Goal: Information Seeking & Learning: Learn about a topic

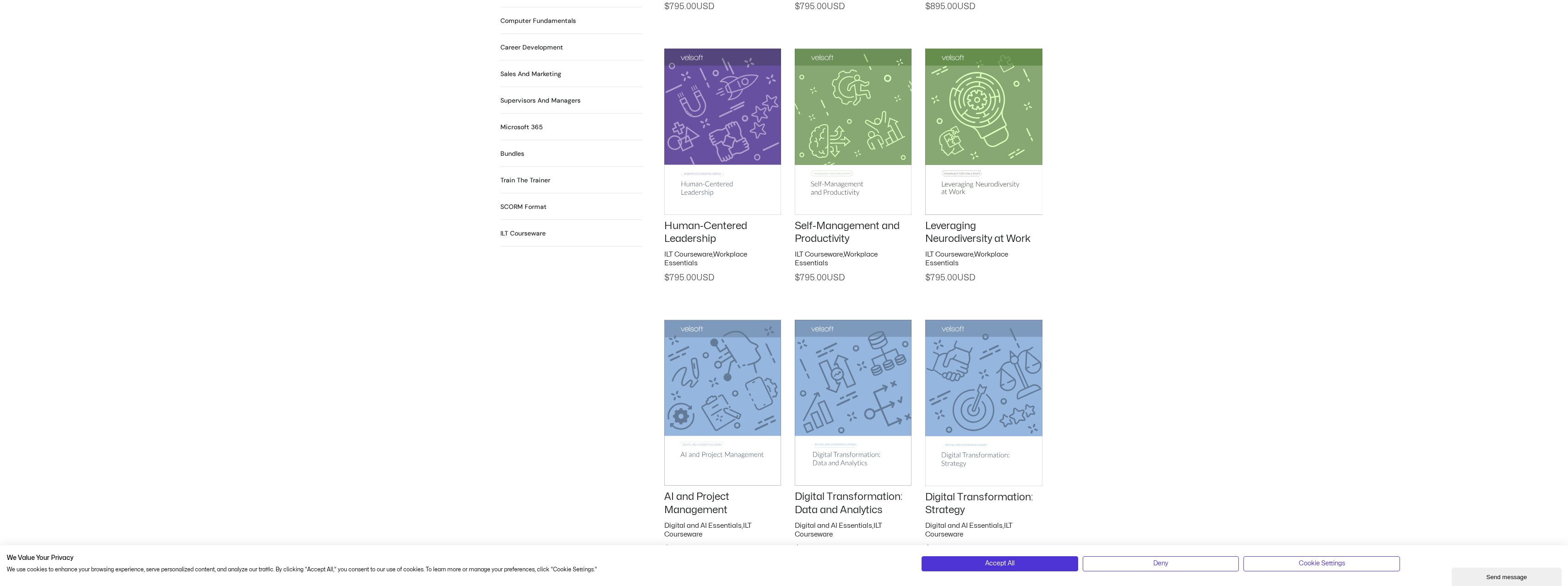
scroll to position [1100, 0]
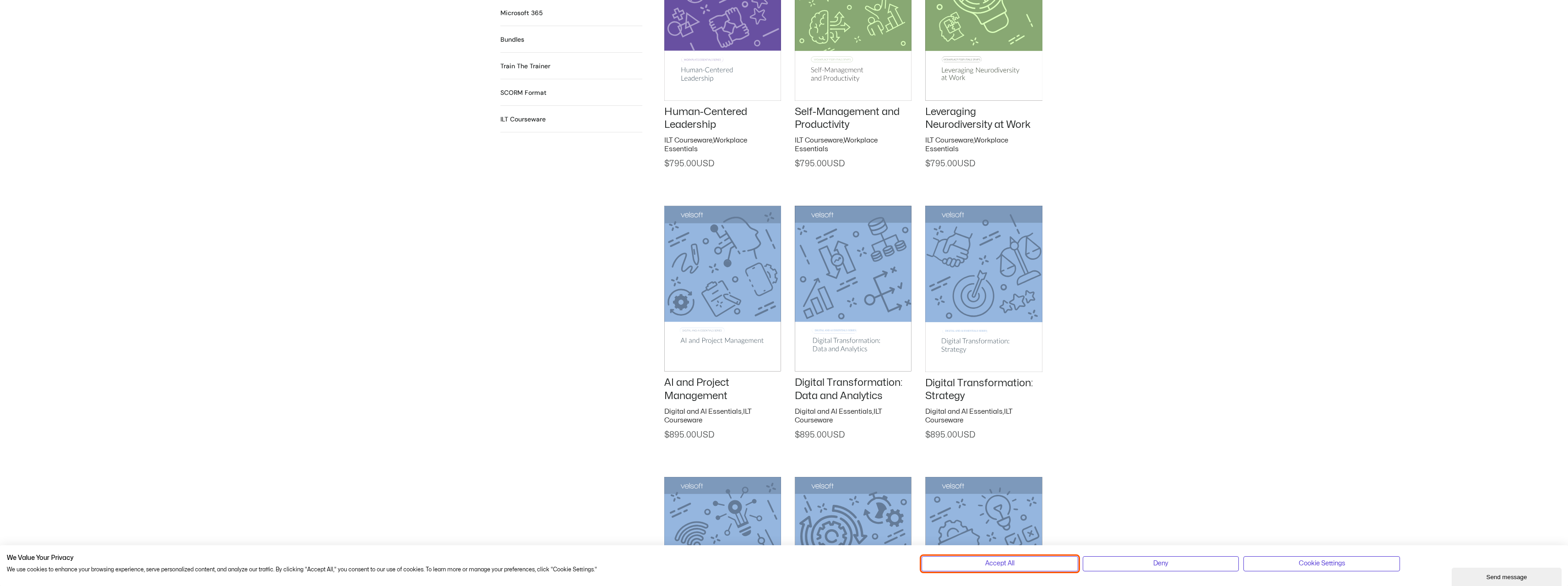
click at [1027, 568] on button "Accept All" at bounding box center [999, 563] width 156 height 15
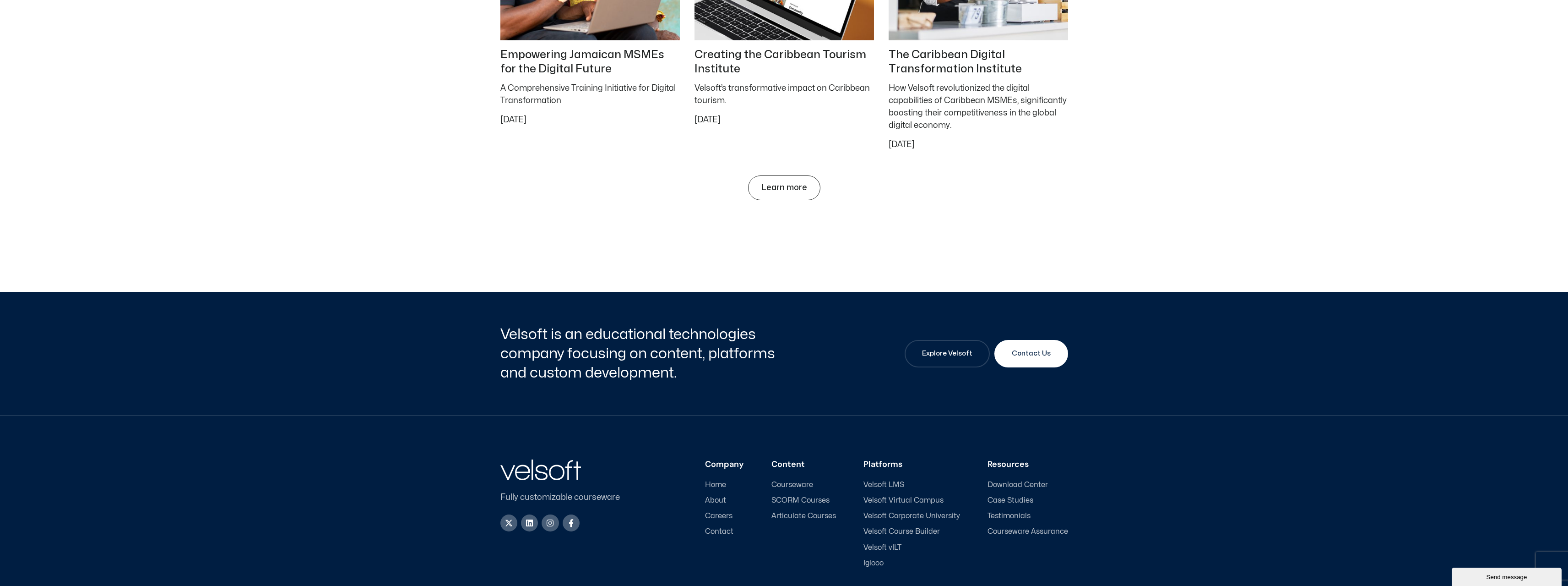
scroll to position [4123, 0]
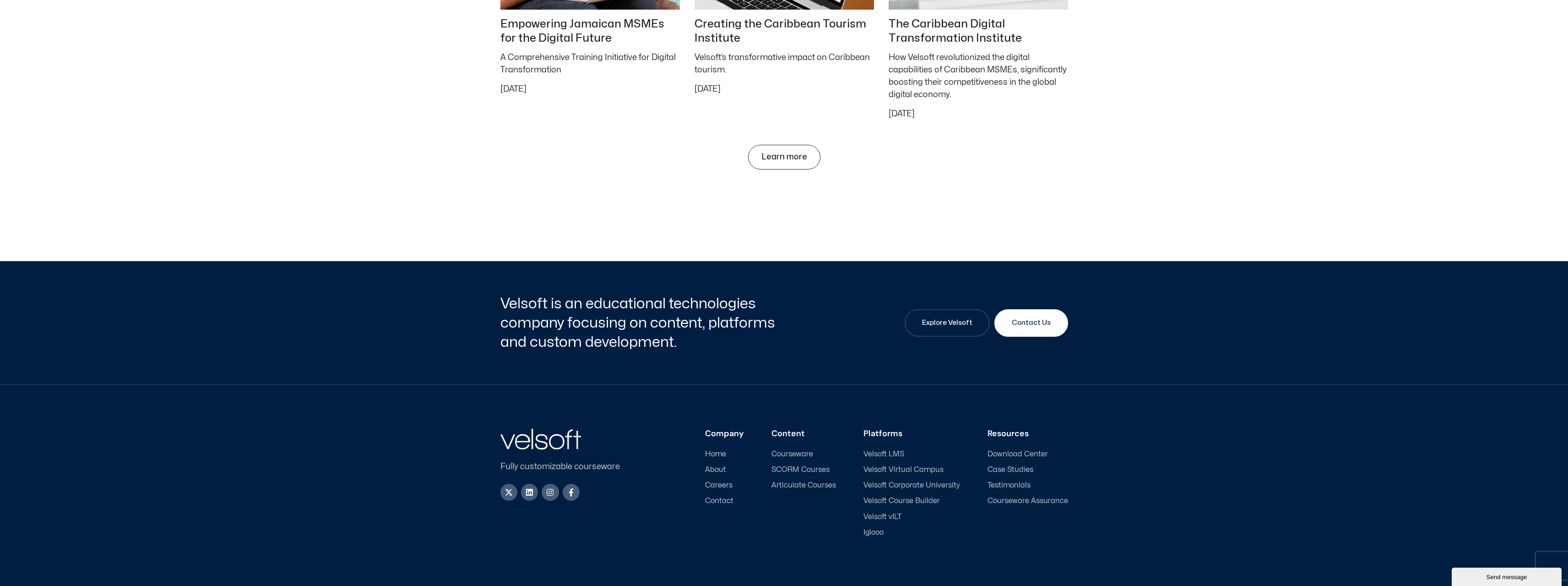
click at [830, 470] on span "SCORM Courses" at bounding box center [800, 470] width 58 height 9
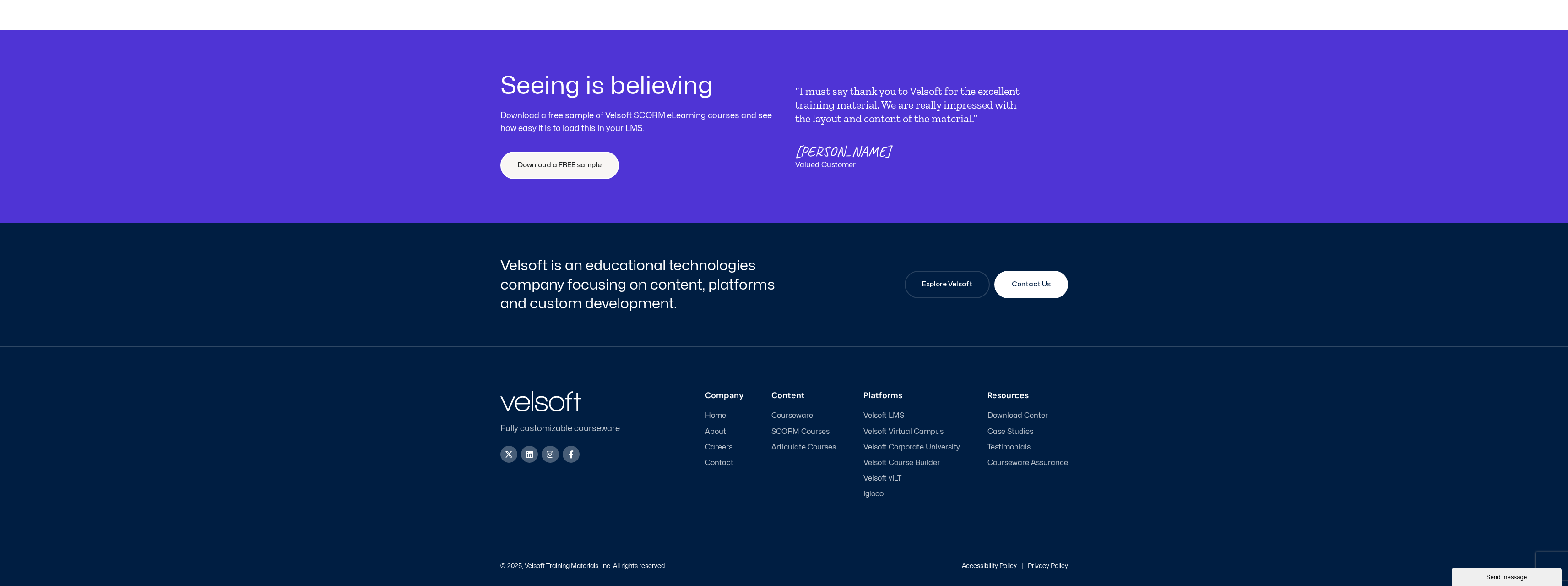
scroll to position [3754, 0]
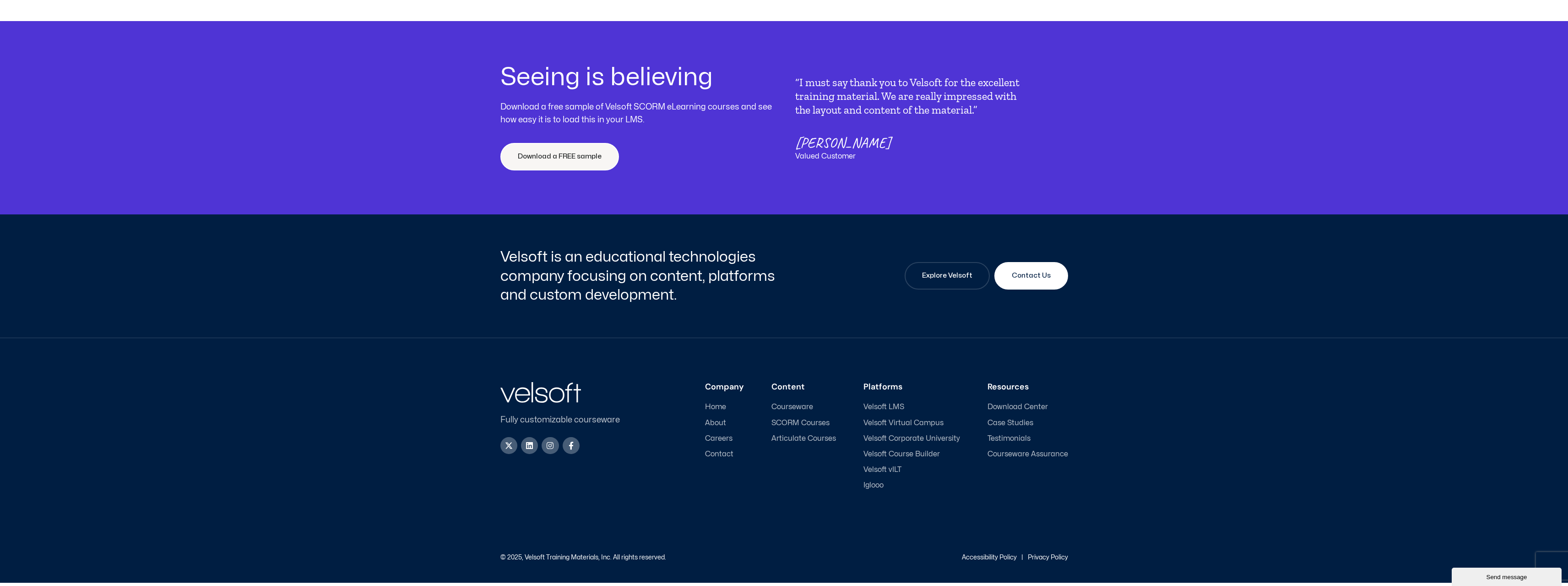
click at [911, 443] on span "Velsoft Corporate University" at bounding box center [911, 439] width 97 height 9
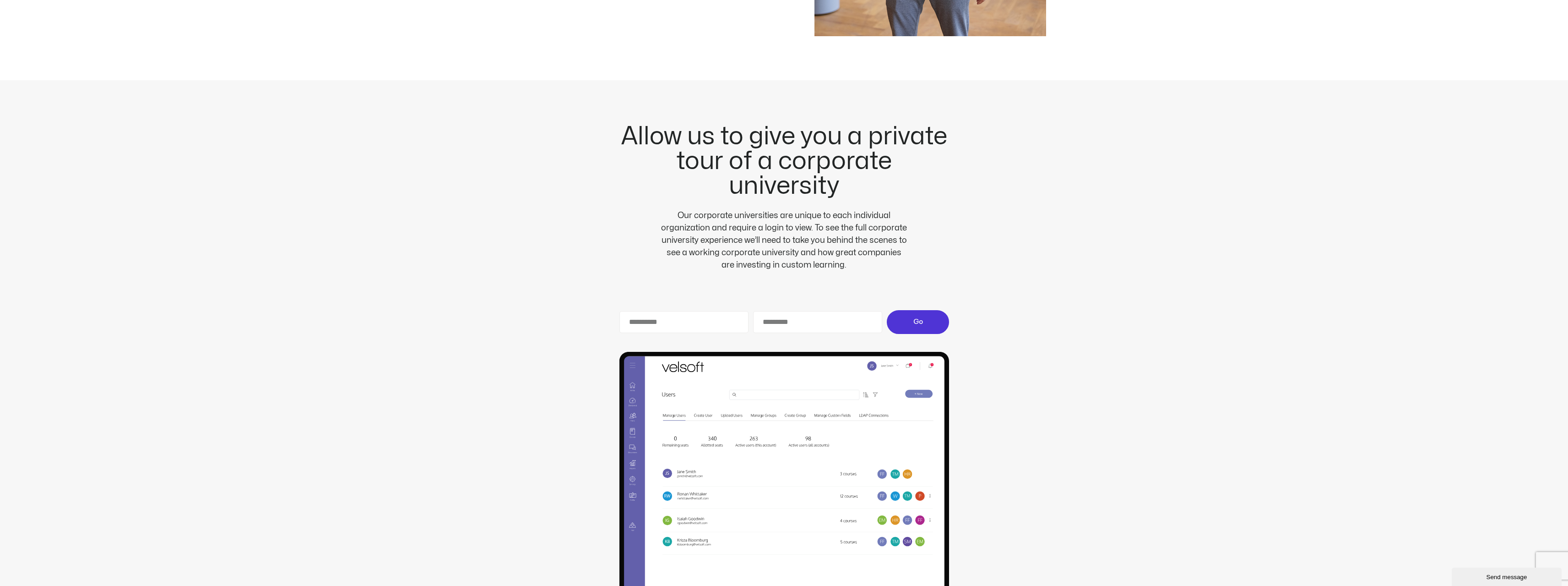
scroll to position [2474, 0]
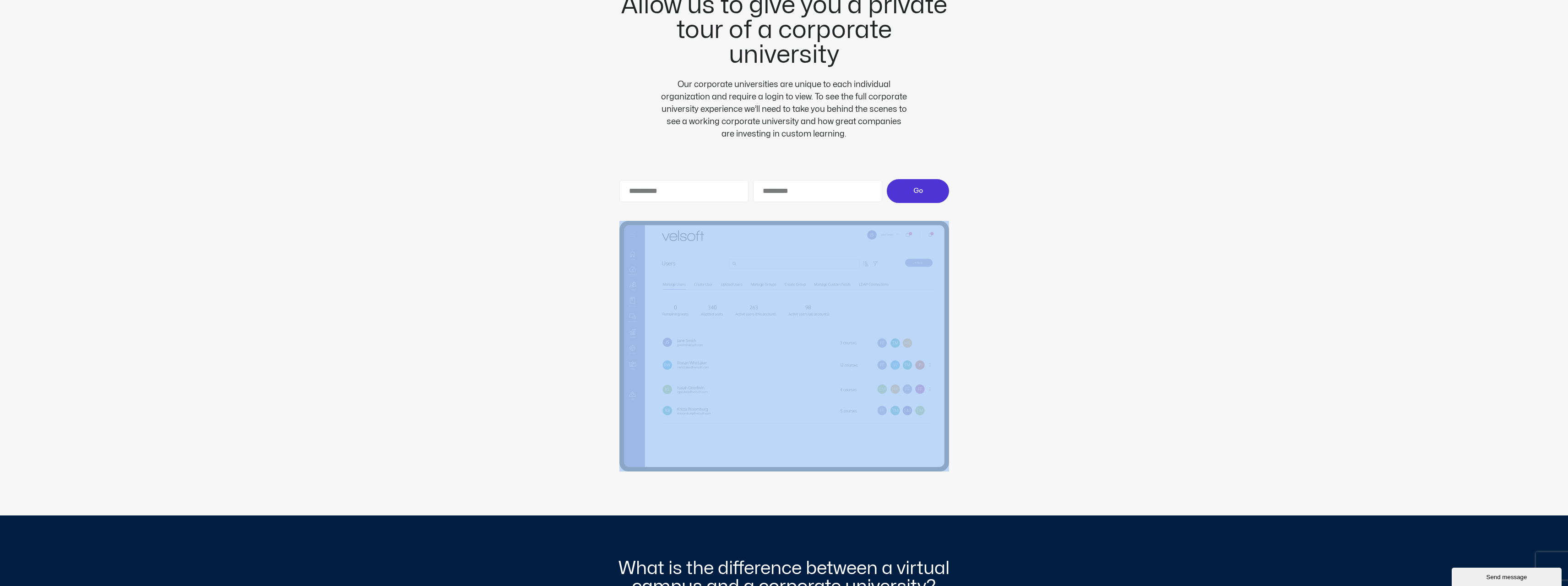
drag, startPoint x: 1567, startPoint y: 412, endPoint x: 1564, endPoint y: 476, distance: 64.1
click at [1565, 478] on div "Allow us to give you a private tour of a corporate university Our corporate uni…" at bounding box center [784, 233] width 1568 height 567
click at [1428, 383] on div "Allow us to give you a private tour of a corporate university Our corporate uni…" at bounding box center [784, 233] width 1568 height 567
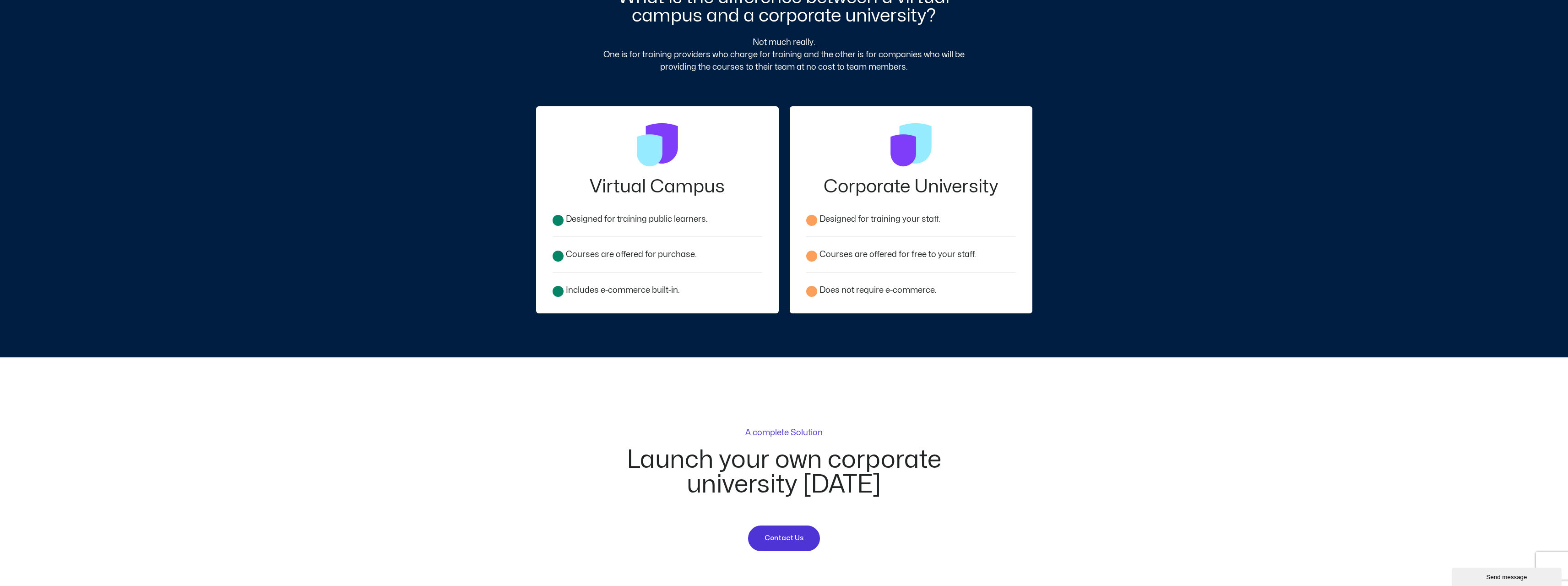
scroll to position [3418, 0]
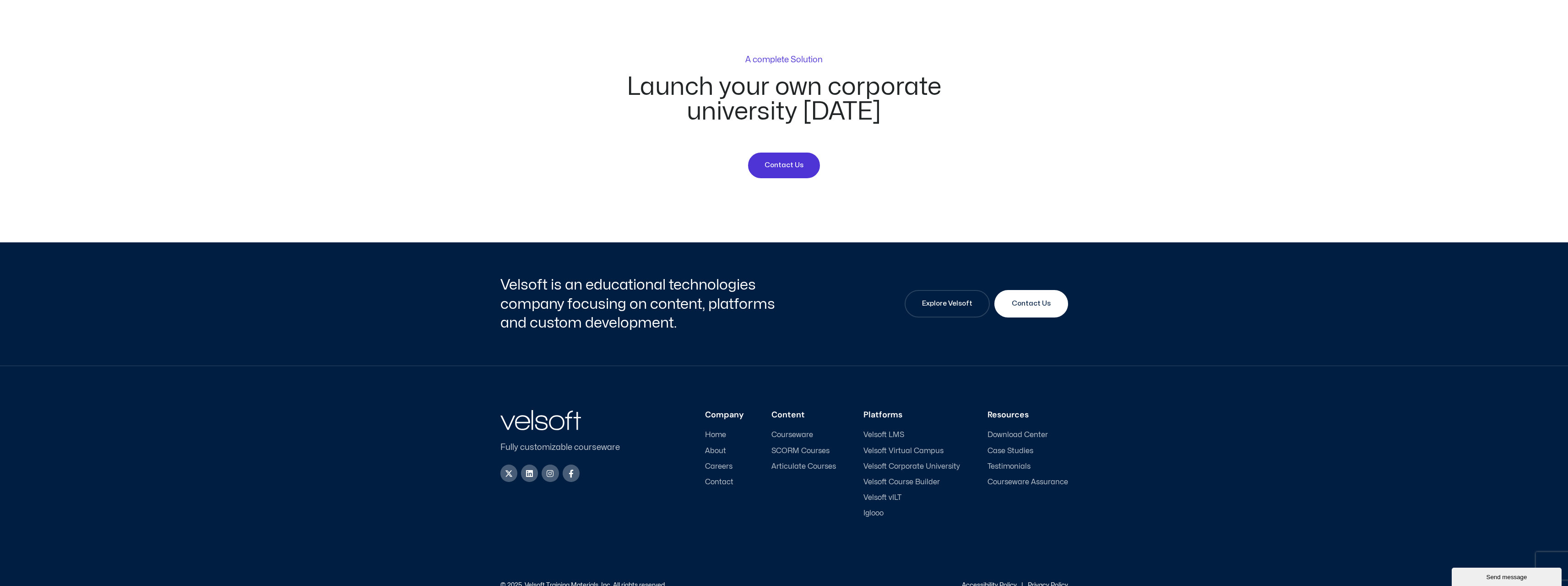
click at [875, 509] on span "Iglooo" at bounding box center [873, 514] width 20 height 9
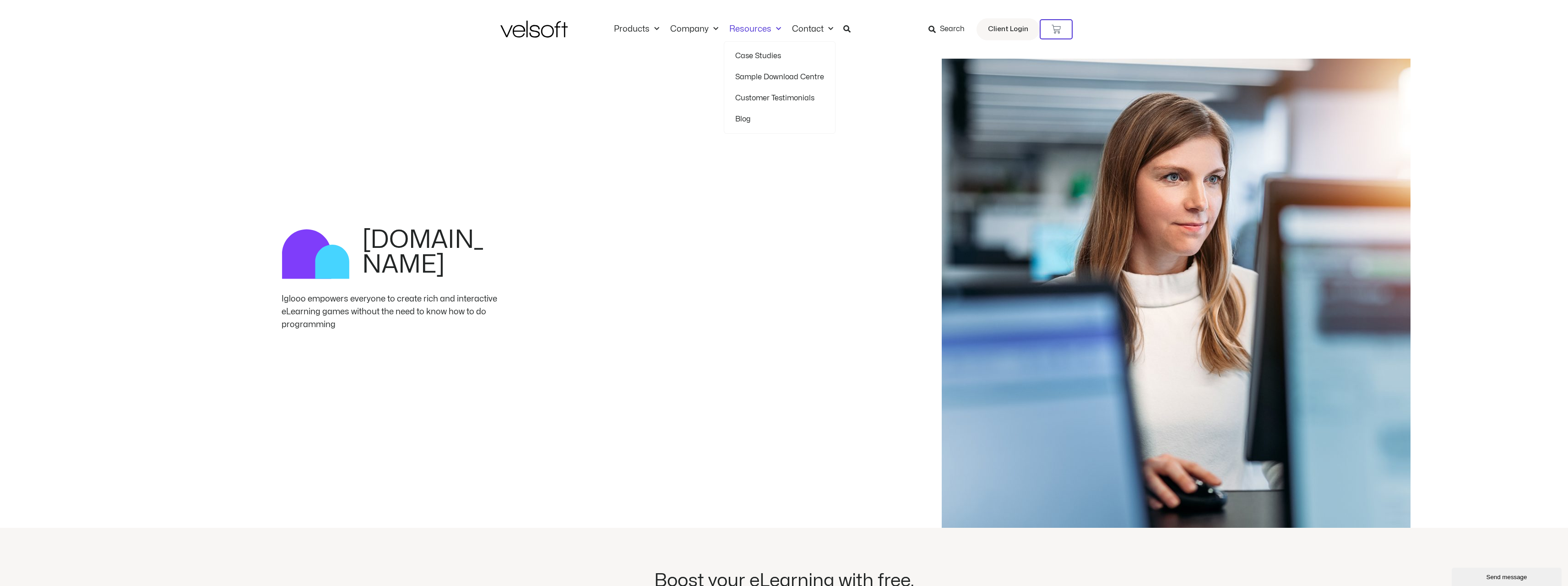
click at [771, 27] on span "Menu" at bounding box center [776, 29] width 10 height 15
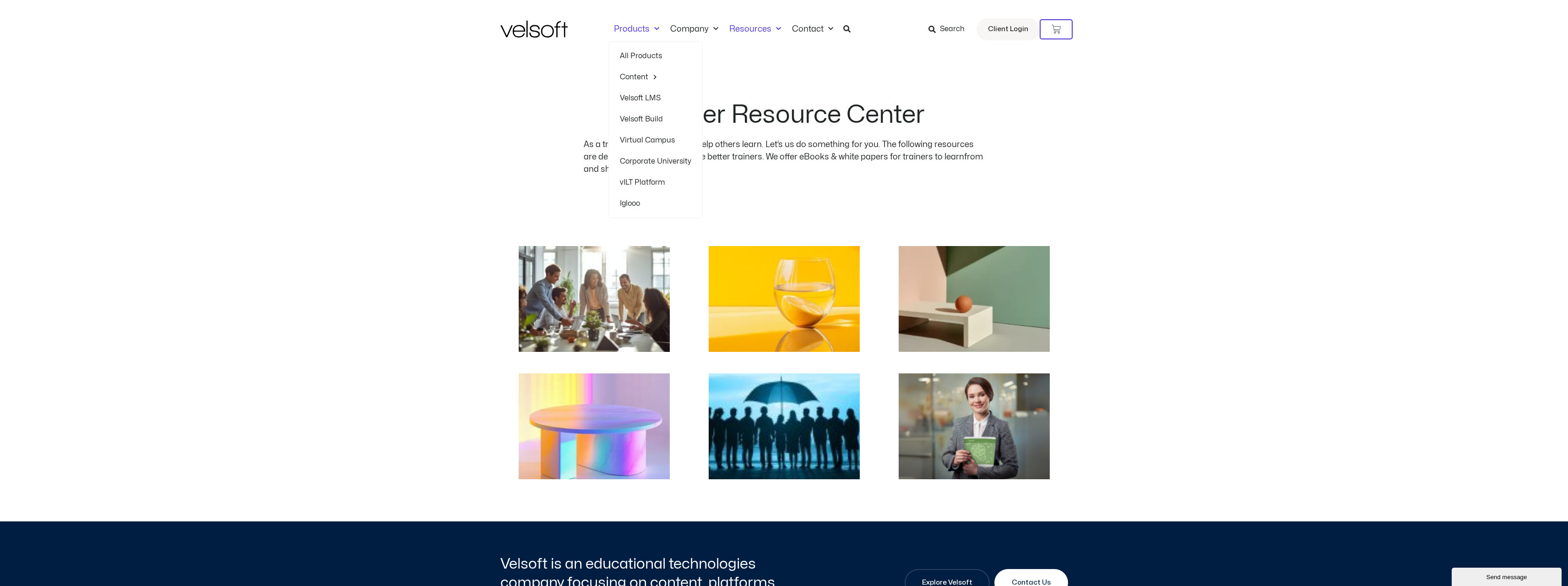
click at [642, 99] on link "Velsoft LMS" at bounding box center [655, 98] width 71 height 21
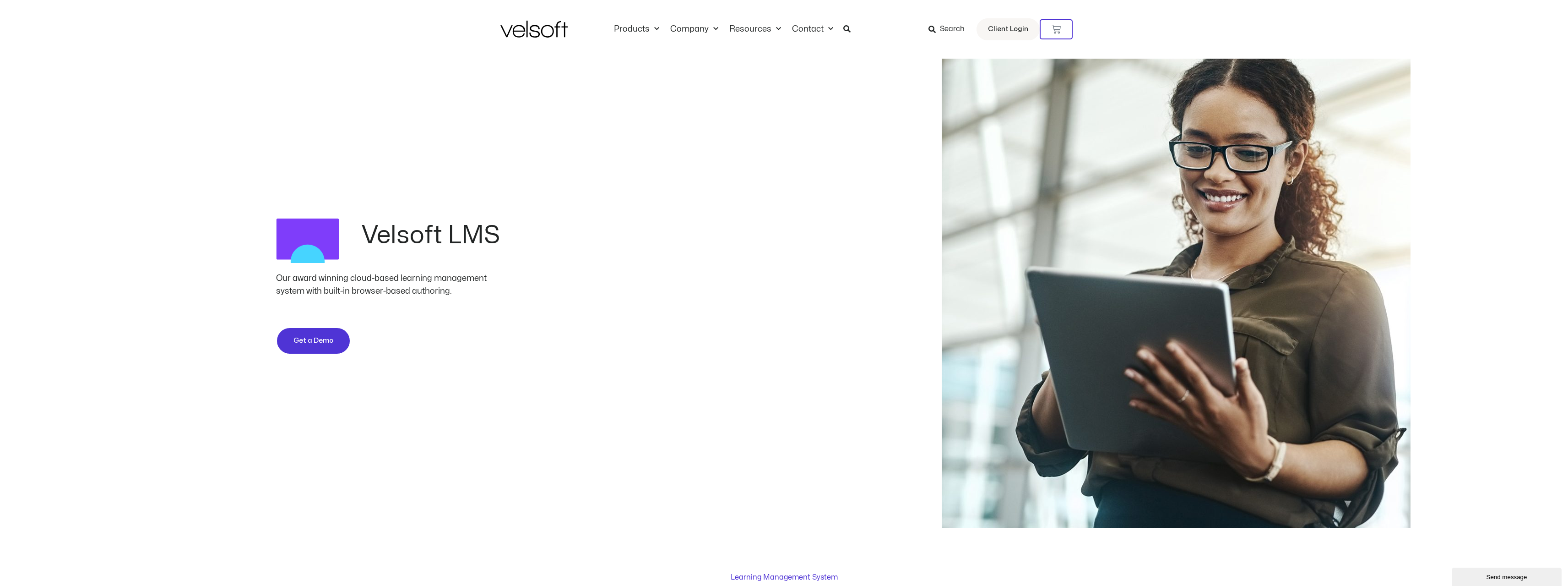
click at [540, 27] on img at bounding box center [534, 29] width 68 height 17
